Goal: Navigation & Orientation: Find specific page/section

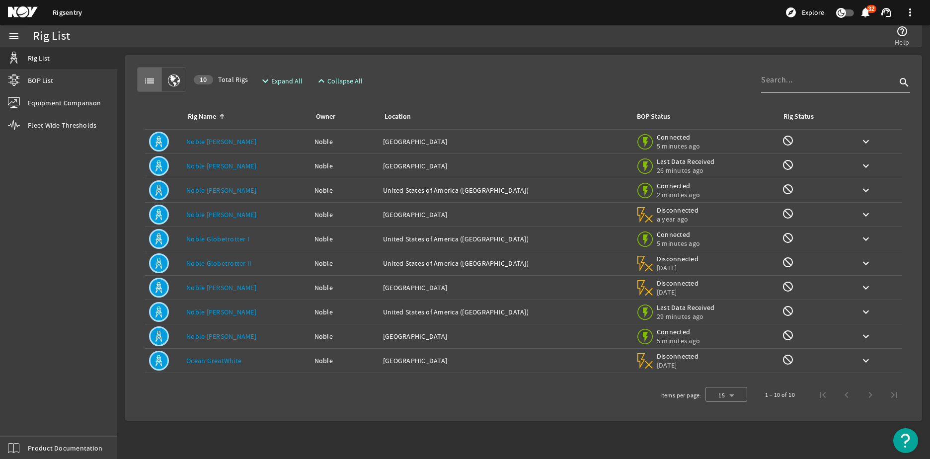
drag, startPoint x: 392, startPoint y: 89, endPoint x: 162, endPoint y: 34, distance: 236.5
click at [390, 91] on div "list 10 Total Rigs expand_more Expand All expand_less Collapse All search" at bounding box center [523, 79] width 773 height 25
click at [17, 38] on mat-icon "menu" at bounding box center [14, 36] width 12 height 12
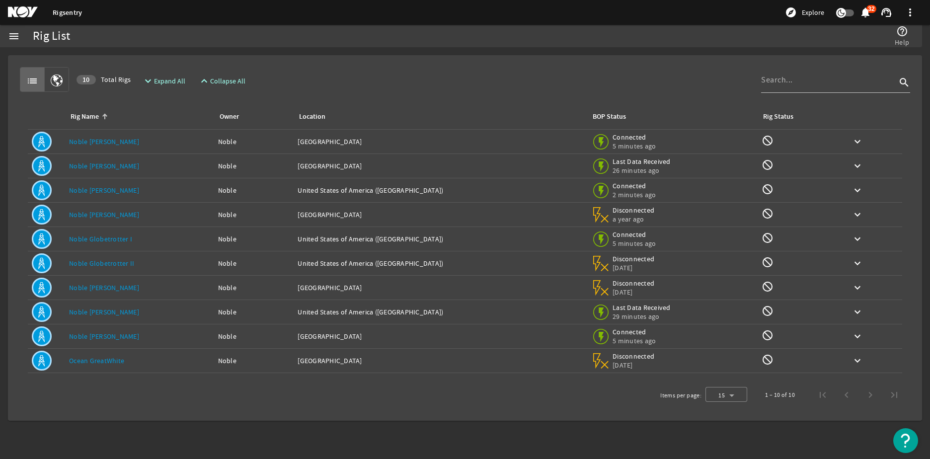
click at [58, 12] on link "Rigsentry" at bounding box center [67, 12] width 29 height 9
click at [29, 9] on mat-icon at bounding box center [30, 12] width 45 height 12
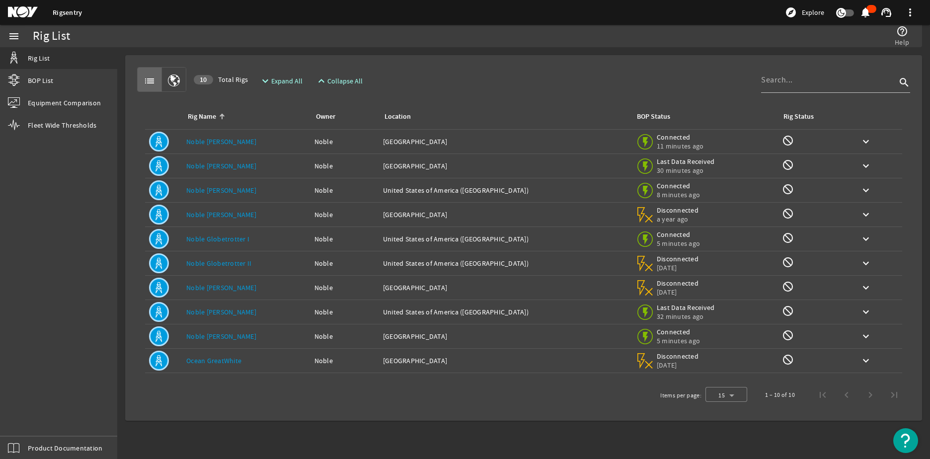
drag, startPoint x: 158, startPoint y: 50, endPoint x: 75, endPoint y: 34, distance: 84.6
click at [149, 47] on rigsentry-mat-card "list 10 Total Rigs expand_more Expand All expand_less Collapse All search Rig N…" at bounding box center [523, 238] width 813 height 382
click at [63, 11] on link "Rigsentry" at bounding box center [67, 12] width 29 height 9
click at [22, 9] on mat-icon at bounding box center [30, 12] width 45 height 12
